Goal: Use online tool/utility: Utilize a website feature to perform a specific function

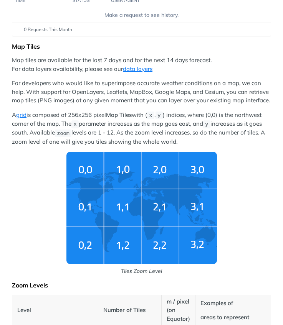
scroll to position [109, 0]
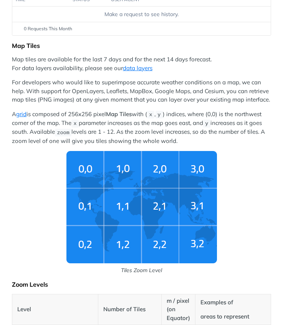
click at [176, 200] on img "Tiles Zoom Level" at bounding box center [141, 207] width 150 height 112
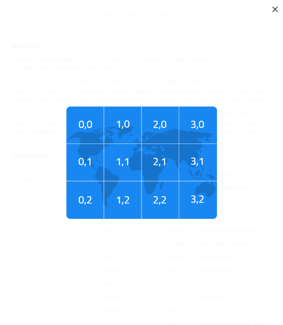
click at [176, 200] on span "Tiles Zoom Level" at bounding box center [141, 162] width 283 height 325
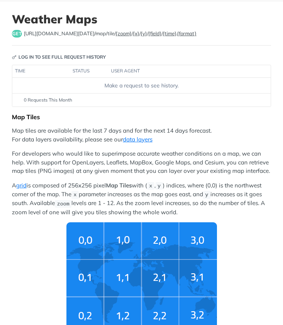
scroll to position [35, 0]
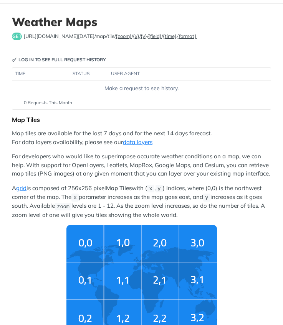
click at [171, 86] on div "Make a request to see history." at bounding box center [141, 88] width 252 height 8
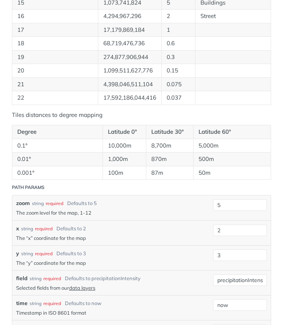
scroll to position [701, 0]
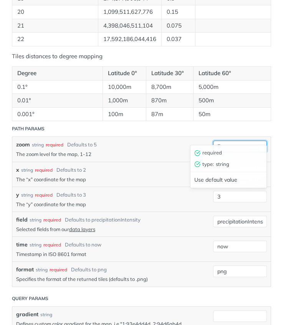
click at [237, 141] on input "5" at bounding box center [240, 147] width 54 height 12
click at [168, 162] on div "x string required Defaults to 2 The “x” coordinate for the map 2" at bounding box center [141, 174] width 258 height 25
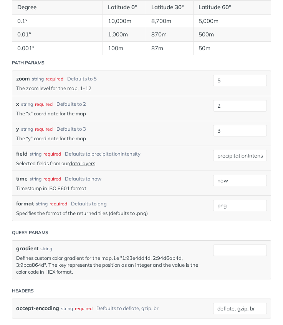
scroll to position [768, 0]
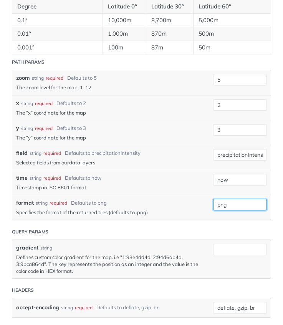
click at [234, 199] on input "png" at bounding box center [240, 205] width 54 height 12
click at [171, 209] on p "Specifies the format of the returned tiles (defaults to .png)" at bounding box center [112, 212] width 193 height 7
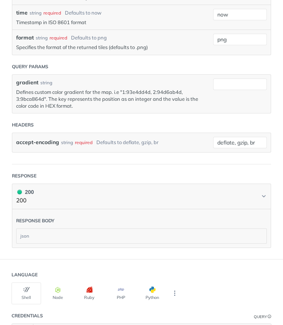
scroll to position [932, 0]
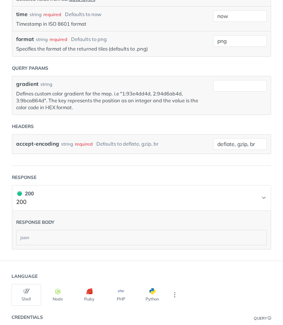
click at [227, 192] on button "200 200" at bounding box center [141, 197] width 250 height 17
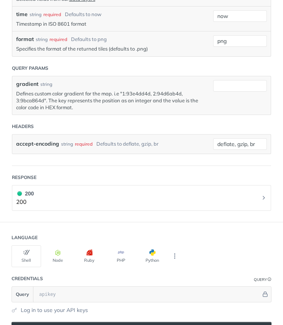
click at [227, 192] on button "200 200" at bounding box center [141, 197] width 250 height 17
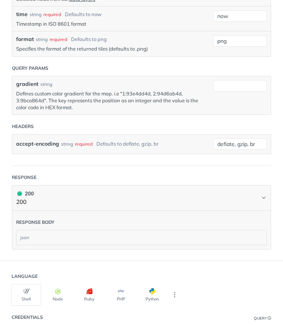
click at [184, 232] on div "json" at bounding box center [141, 237] width 250 height 15
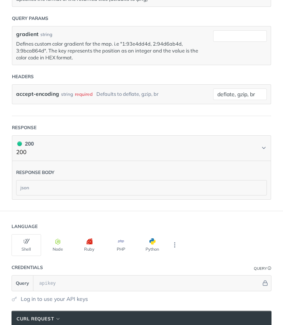
scroll to position [0, 0]
click at [177, 242] on icon "More ellipsis" at bounding box center [174, 245] width 7 height 7
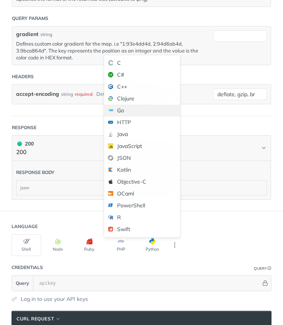
click at [134, 105] on div "Go" at bounding box center [142, 111] width 76 height 12
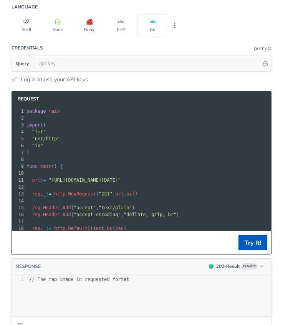
click at [240, 240] on button "Try It!" at bounding box center [252, 242] width 29 height 15
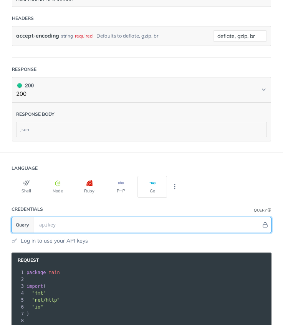
scroll to position [1038, 0]
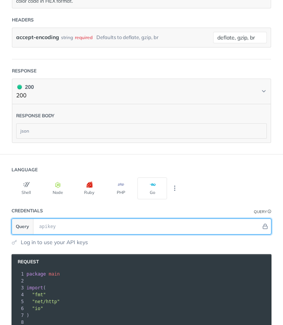
click at [184, 224] on input "text" at bounding box center [147, 226] width 225 height 15
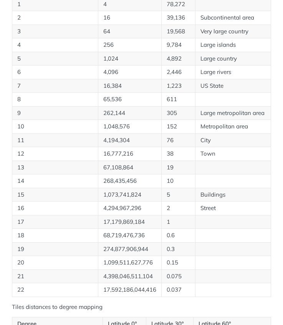
scroll to position [452, 0]
